Goal: Task Accomplishment & Management: Use online tool/utility

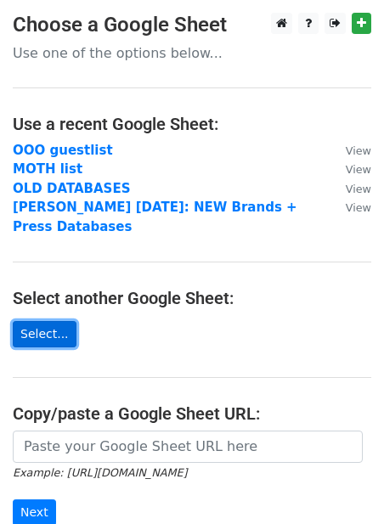
click at [31, 333] on link "Select..." at bounding box center [45, 334] width 64 height 26
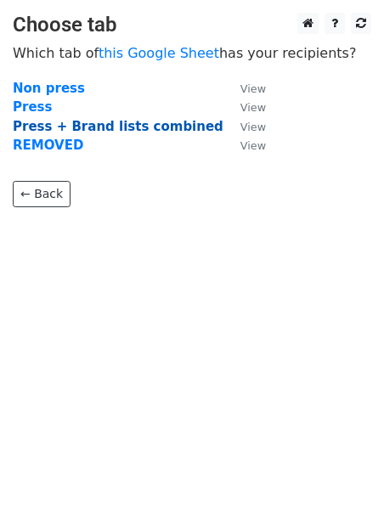
click at [59, 126] on strong "Press + Brand lists combined" at bounding box center [118, 126] width 211 height 15
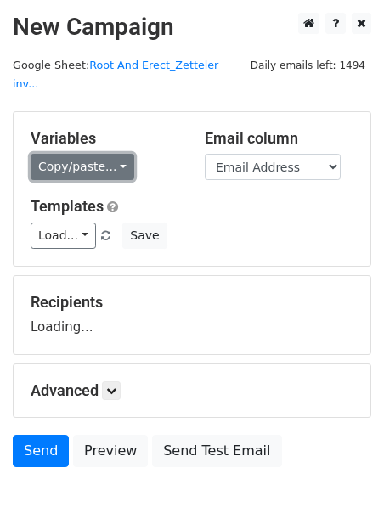
click at [63, 154] on link "Copy/paste..." at bounding box center [83, 167] width 104 height 26
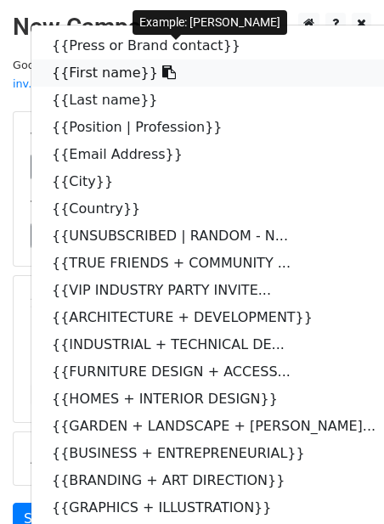
click at [82, 61] on link "{{First name}}" at bounding box center [222, 72] width 382 height 27
